Goal: Transaction & Acquisition: Purchase product/service

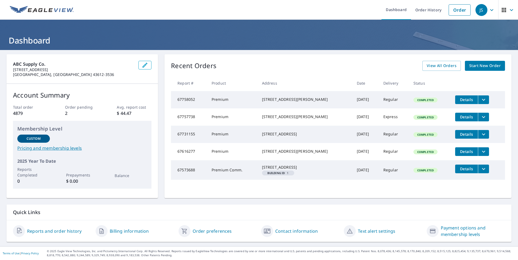
click at [474, 65] on span "Start New Order" at bounding box center [484, 66] width 31 height 7
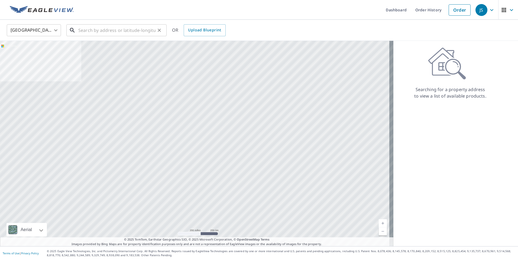
click at [82, 31] on input "text" at bounding box center [116, 30] width 77 height 15
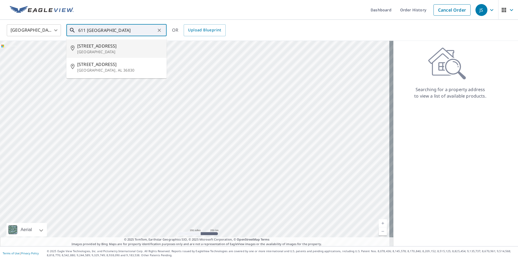
click at [102, 51] on p "[GEOGRAPHIC_DATA]" at bounding box center [119, 51] width 85 height 5
type input "[STREET_ADDRESS]"
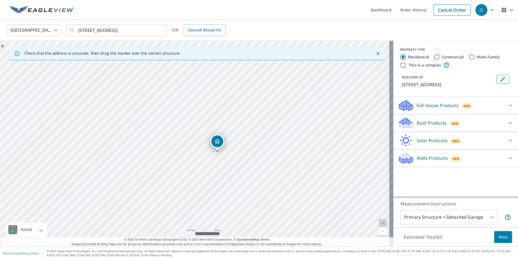
drag, startPoint x: 195, startPoint y: 136, endPoint x: 218, endPoint y: 144, distance: 24.0
click at [508, 124] on icon at bounding box center [509, 123] width 3 height 2
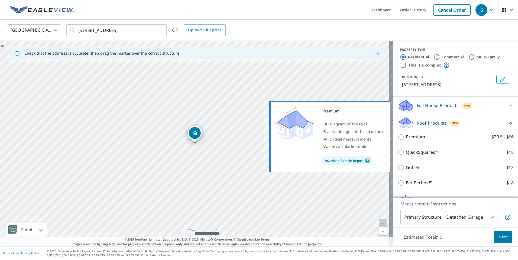
click at [397, 137] on input "Premium $20.5 - $66" at bounding box center [401, 137] width 8 height 6
checkbox input "true"
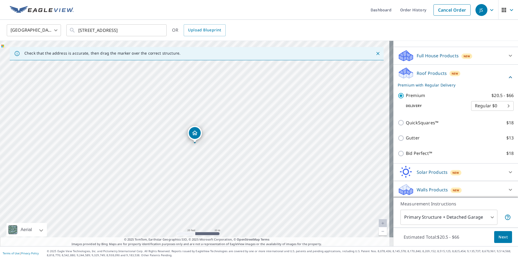
scroll to position [51, 0]
click at [498, 237] on span "Next" at bounding box center [502, 237] width 9 height 7
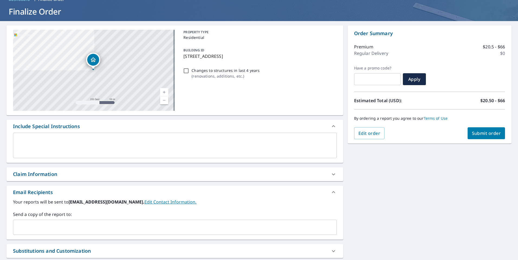
scroll to position [81, 0]
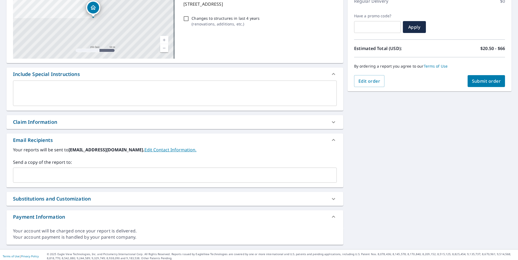
click at [53, 122] on div "Claim Information" at bounding box center [35, 122] width 44 height 7
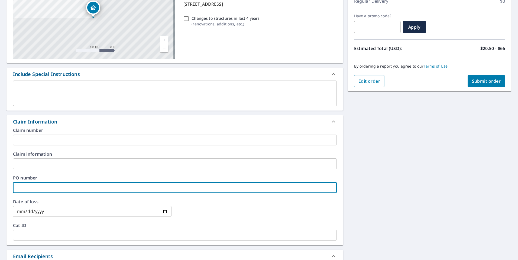
click at [30, 187] on input "text" at bounding box center [174, 187] width 323 height 11
type input "JD Roofing"
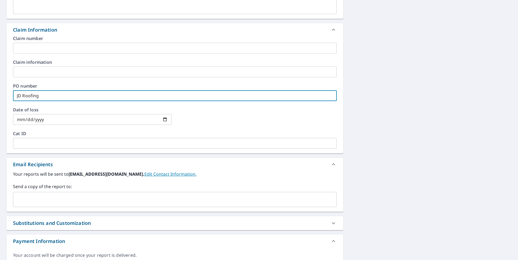
scroll to position [189, 0]
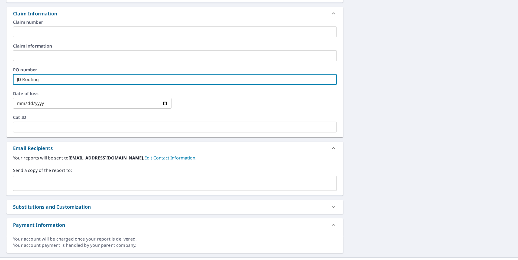
click at [37, 184] on input "text" at bounding box center [170, 183] width 310 height 10
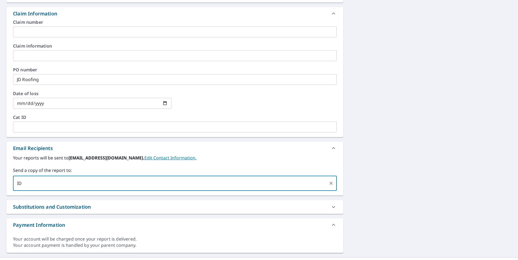
type input "I"
type input "[EMAIL_ADDRESS][DOMAIN_NAME]"
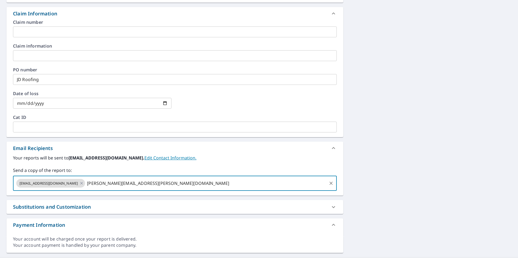
type input "[PERSON_NAME][EMAIL_ADDRESS][PERSON_NAME][DOMAIN_NAME]"
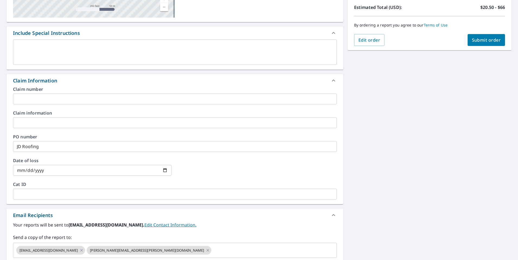
scroll to position [0, 0]
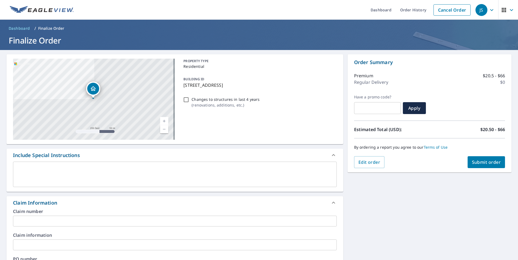
click at [483, 162] on span "Submit order" at bounding box center [486, 162] width 29 height 6
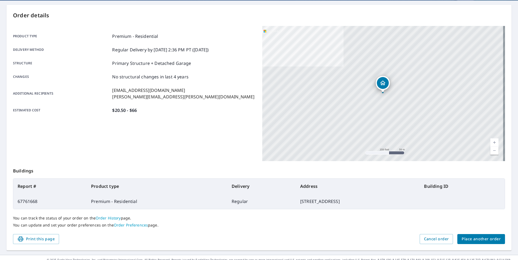
scroll to position [58, 0]
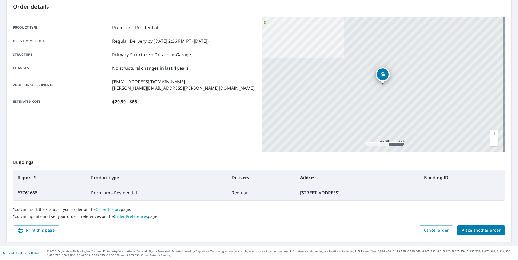
click at [478, 232] on span "Place another order" at bounding box center [480, 230] width 39 height 7
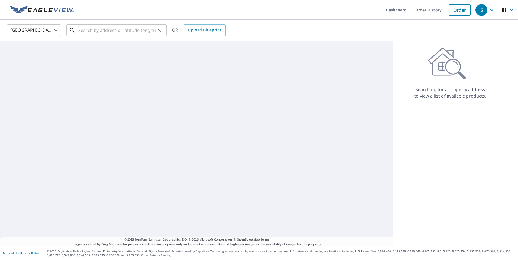
click at [97, 29] on input "text" at bounding box center [116, 30] width 77 height 15
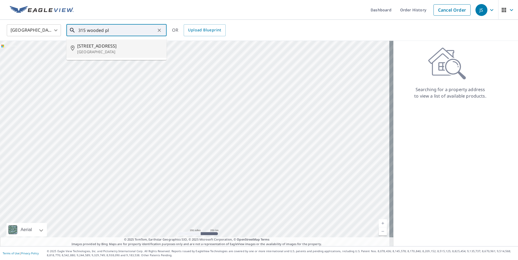
click at [108, 50] on p "[GEOGRAPHIC_DATA]" at bounding box center [119, 51] width 85 height 5
type input "[STREET_ADDRESS]"
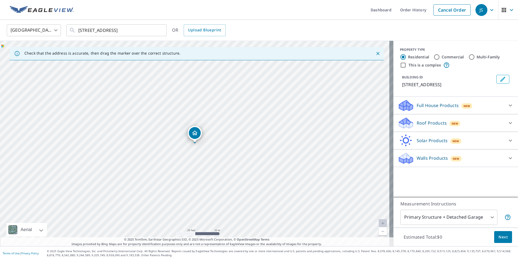
drag, startPoint x: 208, startPoint y: 135, endPoint x: 198, endPoint y: 133, distance: 10.3
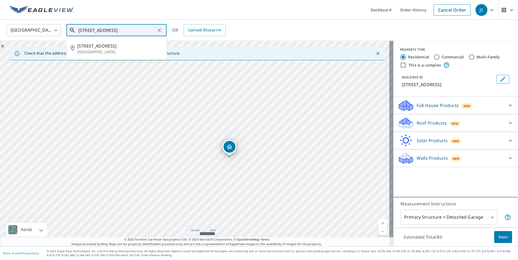
click at [149, 30] on input "[STREET_ADDRESS]" at bounding box center [116, 30] width 77 height 15
click at [124, 48] on span "[STREET_ADDRESS]" at bounding box center [119, 46] width 85 height 6
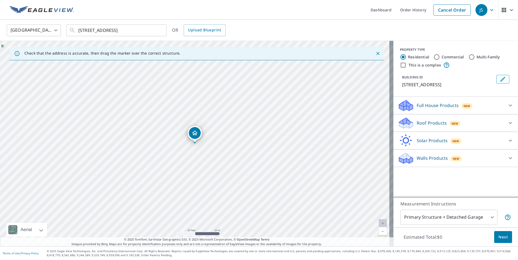
click at [437, 120] on p "Roof Products" at bounding box center [431, 123] width 30 height 6
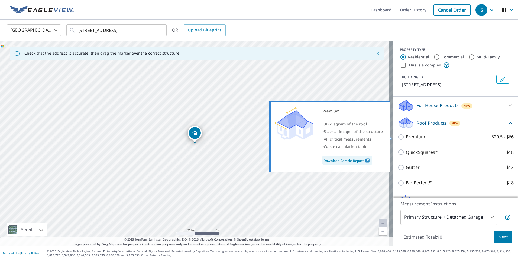
drag, startPoint x: 396, startPoint y: 138, endPoint x: 402, endPoint y: 142, distance: 7.2
click at [397, 138] on input "Premium $20.5 - $66" at bounding box center [401, 137] width 8 height 6
checkbox input "true"
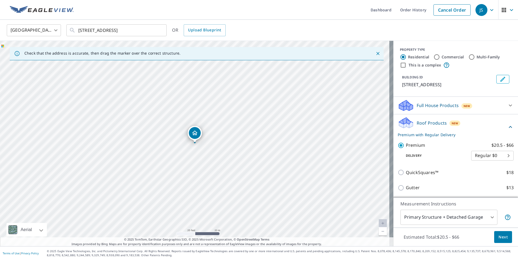
click at [494, 235] on button "Next" at bounding box center [503, 237] width 18 height 12
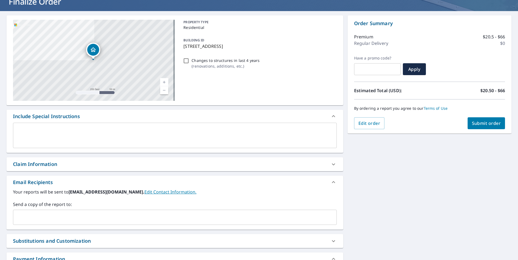
scroll to position [81, 0]
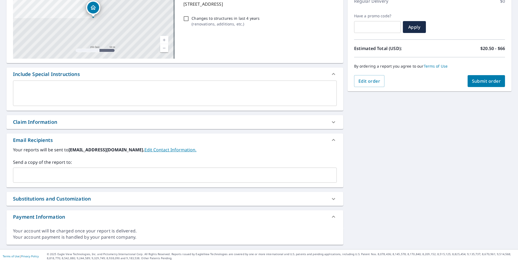
click at [45, 124] on div "Claim Information" at bounding box center [35, 122] width 44 height 7
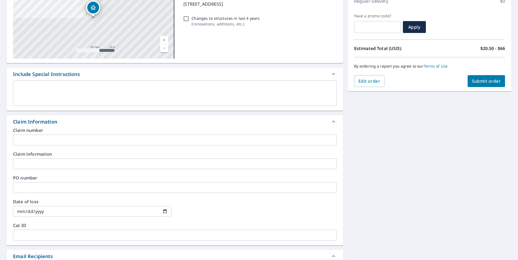
click at [25, 185] on input "text" at bounding box center [174, 187] width 323 height 11
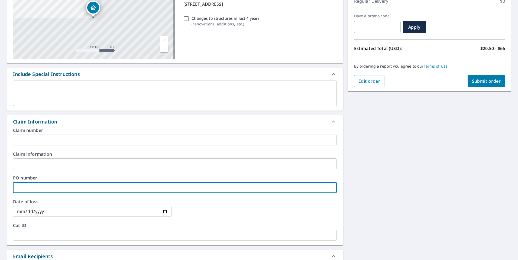
type input "JD Roofing"
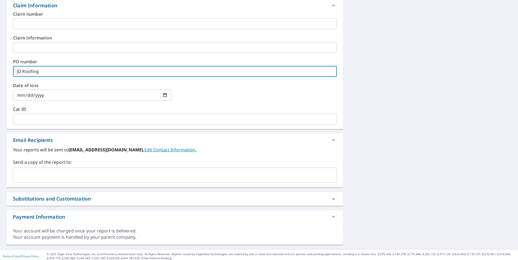
scroll to position [201, 0]
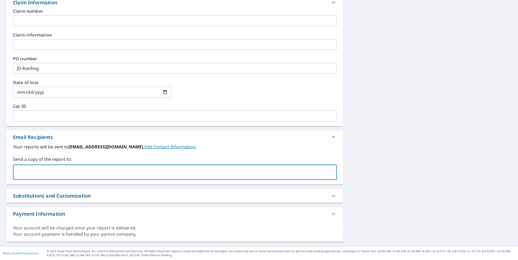
click at [56, 171] on input "text" at bounding box center [170, 172] width 310 height 10
type input "[EMAIL_ADDRESS][DOMAIN_NAME]"
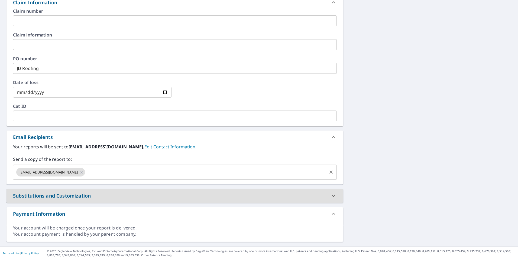
click at [126, 176] on input "text" at bounding box center [206, 172] width 240 height 10
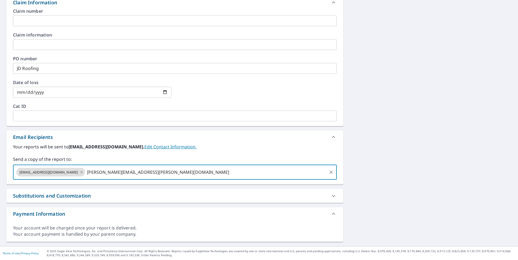
type input "[PERSON_NAME][EMAIL_ADDRESS][PERSON_NAME][DOMAIN_NAME]"
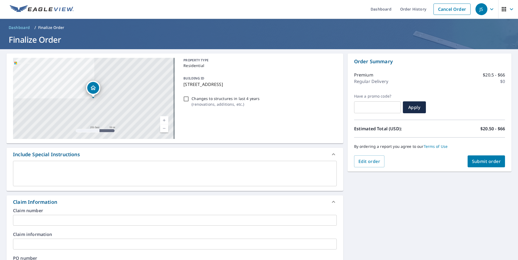
scroll to position [0, 0]
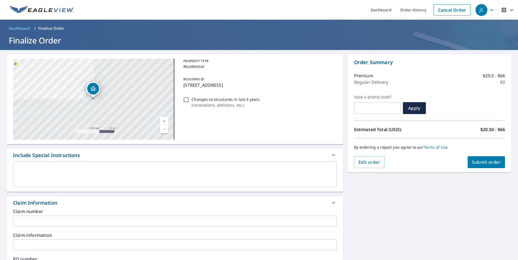
click at [487, 163] on span "Submit order" at bounding box center [486, 162] width 29 height 6
